Goal: Communication & Community: Connect with others

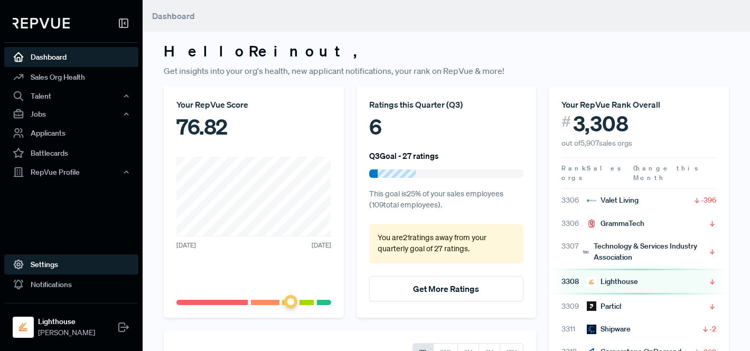
click at [72, 263] on link "Settings" at bounding box center [71, 265] width 134 height 20
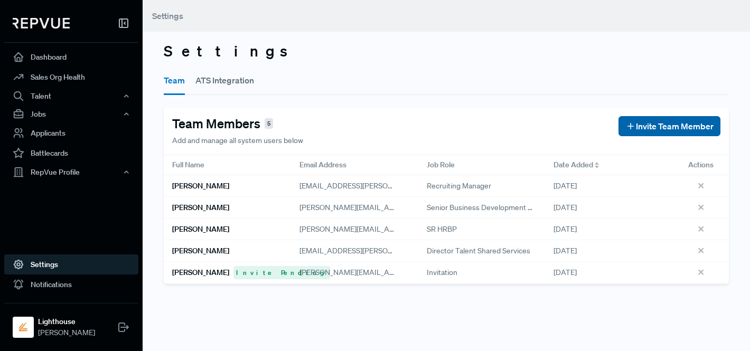
click at [677, 128] on span "Invite Team Member" at bounding box center [675, 126] width 78 height 13
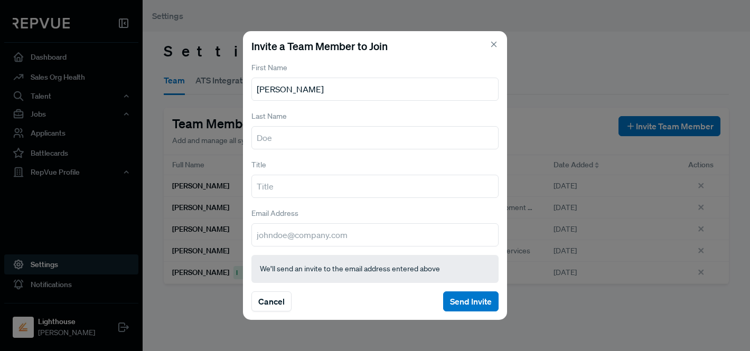
type input "[PERSON_NAME]"
type input "De Moor"
type input "Chief People Officer"
click at [322, 240] on input "email" at bounding box center [374, 234] width 247 height 23
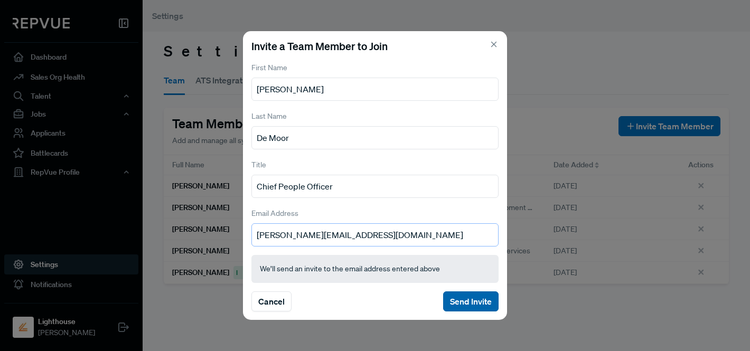
type input "[PERSON_NAME][EMAIL_ADDRESS][DOMAIN_NAME]"
click at [455, 301] on button "Send Invite" at bounding box center [470, 301] width 55 height 20
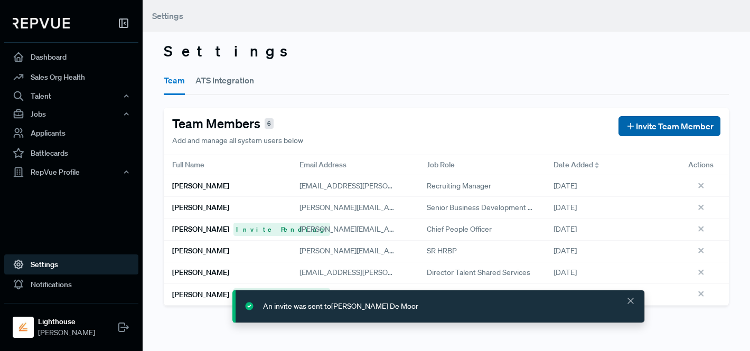
click at [637, 128] on span "Invite Team Member" at bounding box center [675, 126] width 78 height 13
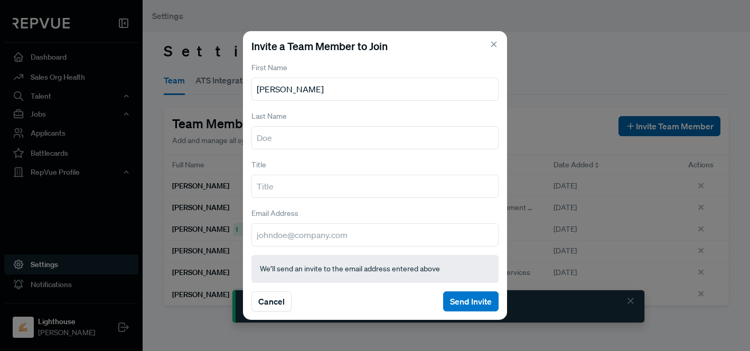
type input "[PERSON_NAME]"
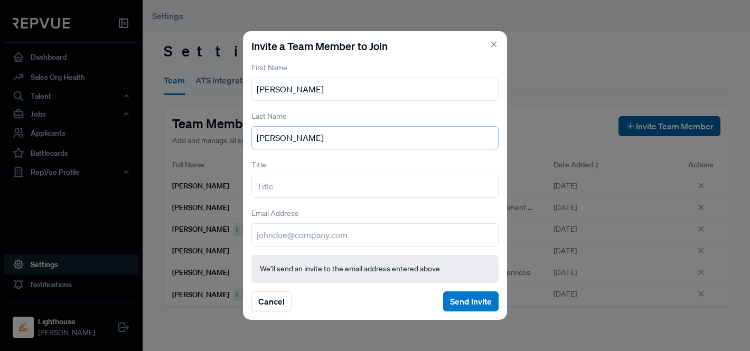
type input "[PERSON_NAME]"
type input "CEO"
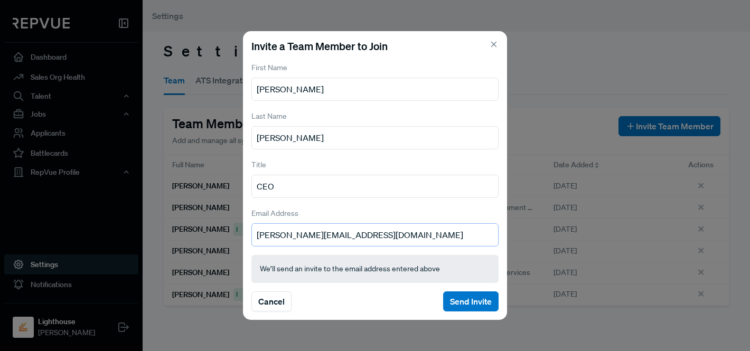
type input "[PERSON_NAME][EMAIL_ADDRESS][DOMAIN_NAME]"
click at [469, 304] on button "Send Invite" at bounding box center [470, 301] width 55 height 20
